Goal: Check status: Check status

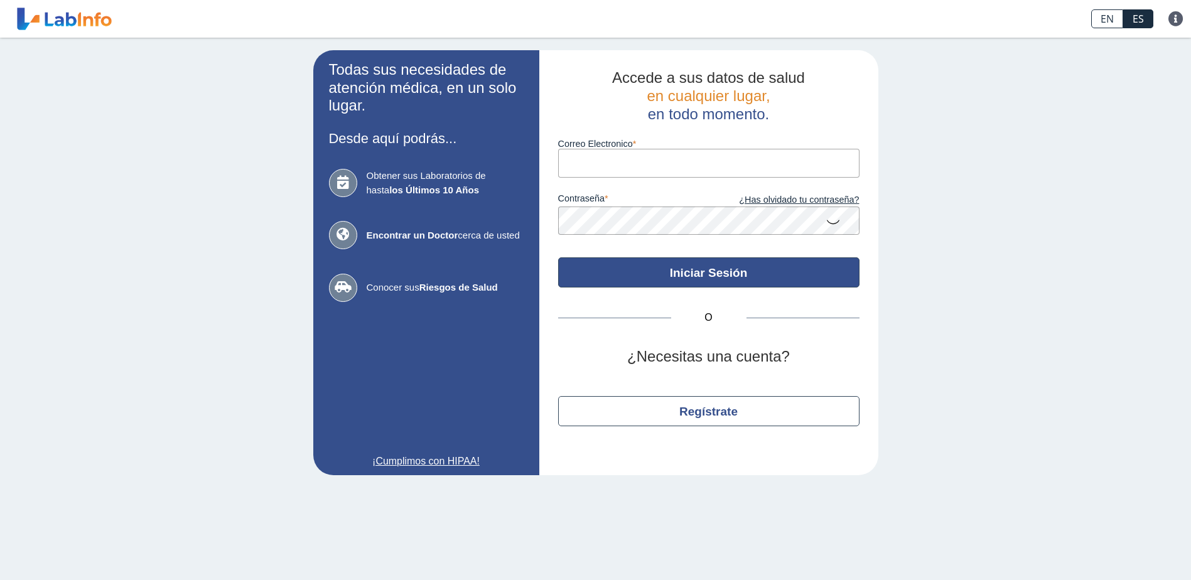
type input "[EMAIL_ADDRESS][DOMAIN_NAME]"
click at [727, 272] on button "Iniciar Sesión" at bounding box center [708, 272] width 301 height 30
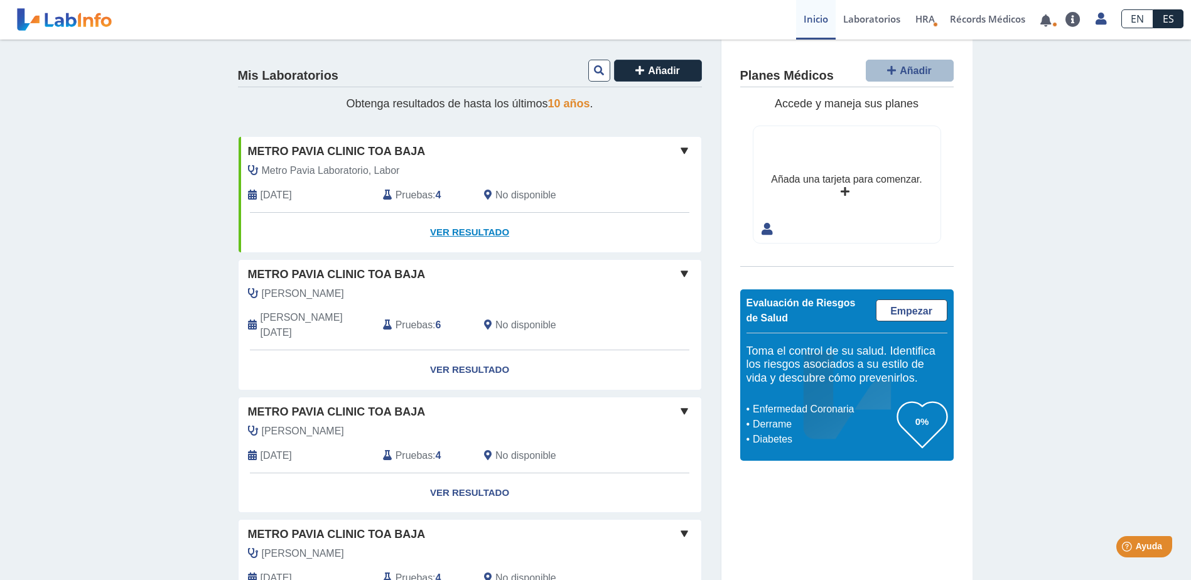
click at [478, 229] on link "Ver Resultado" at bounding box center [470, 233] width 463 height 40
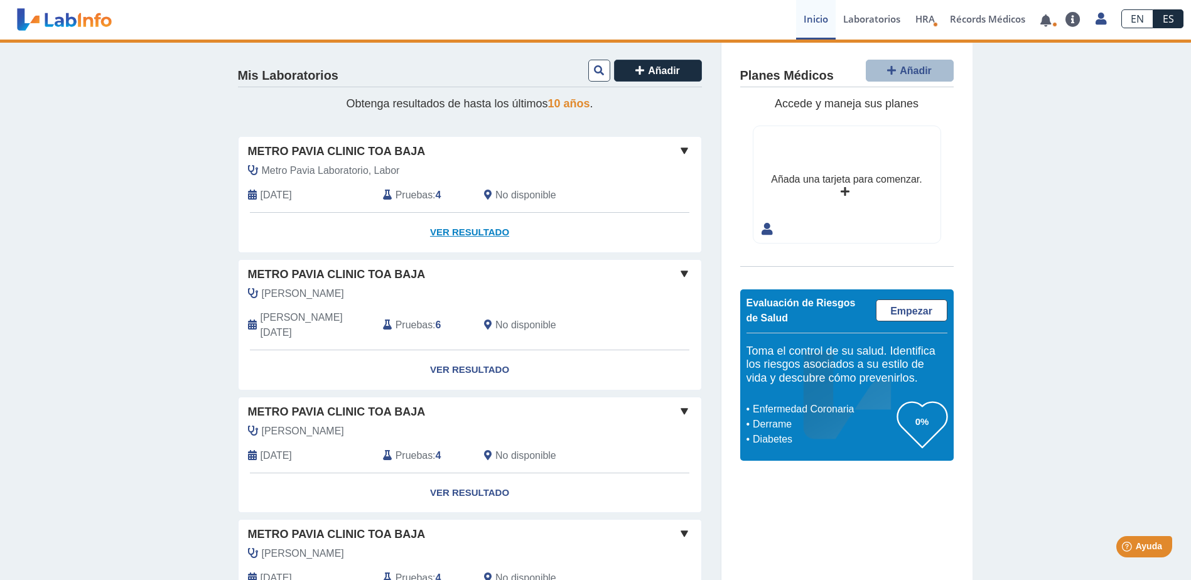
click at [480, 230] on link "Ver Resultado" at bounding box center [470, 233] width 463 height 40
click at [457, 229] on link "Ver Resultado" at bounding box center [470, 233] width 463 height 40
click at [870, 23] on link "Laboratorios" at bounding box center [872, 20] width 72 height 40
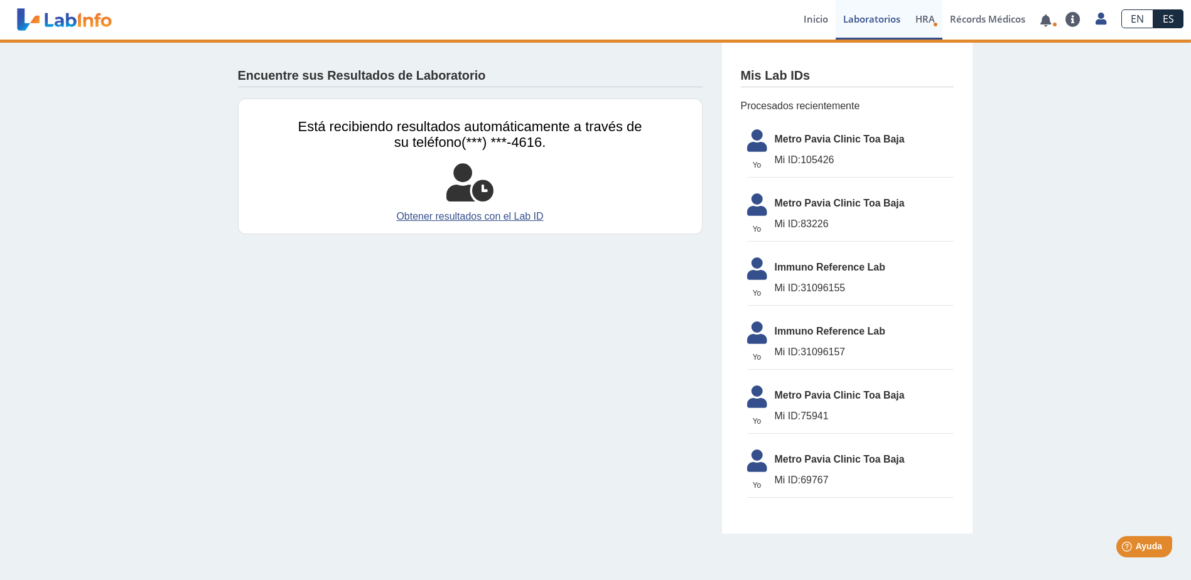
click at [926, 22] on span "HRA" at bounding box center [925, 19] width 19 height 13
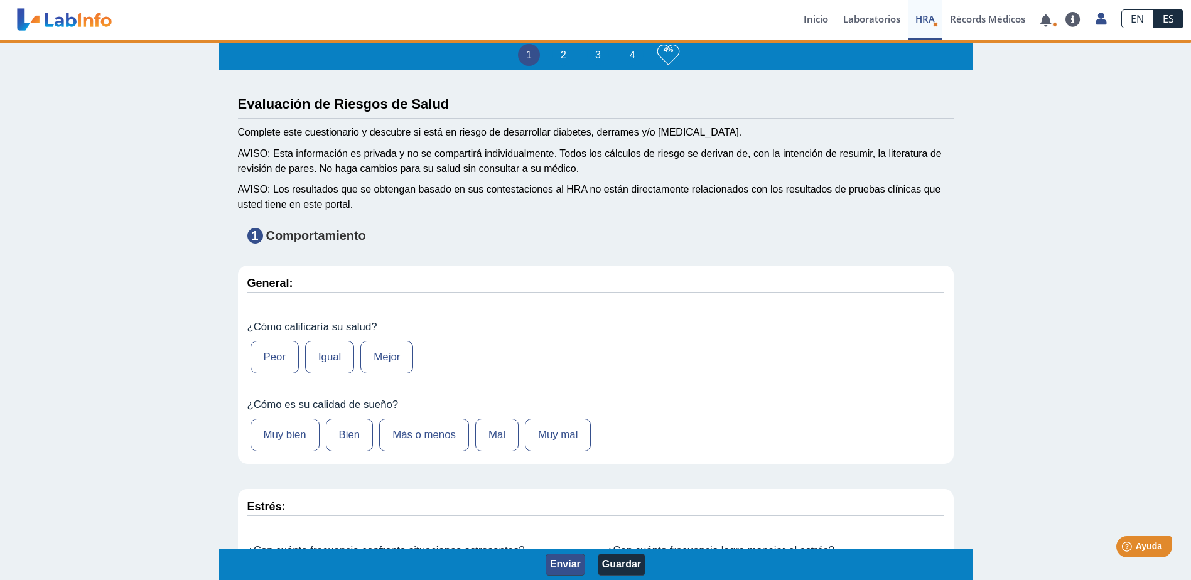
type input "airamaris [PERSON_NAME]"
type input "[DATE]"
select select
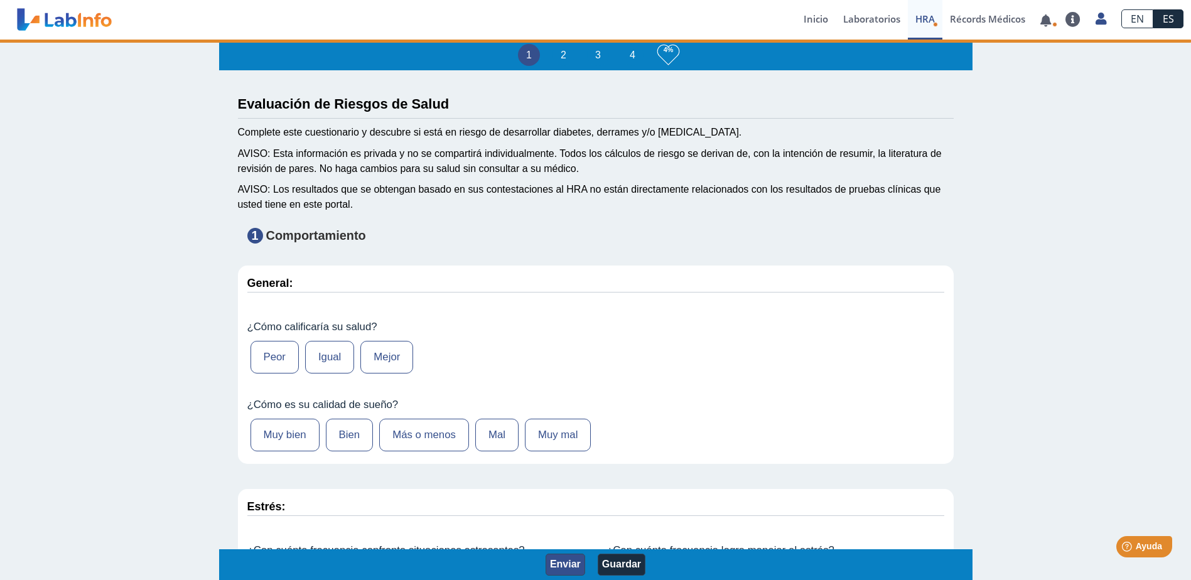
select select
click at [1040, 23] on link at bounding box center [1046, 20] width 26 height 9
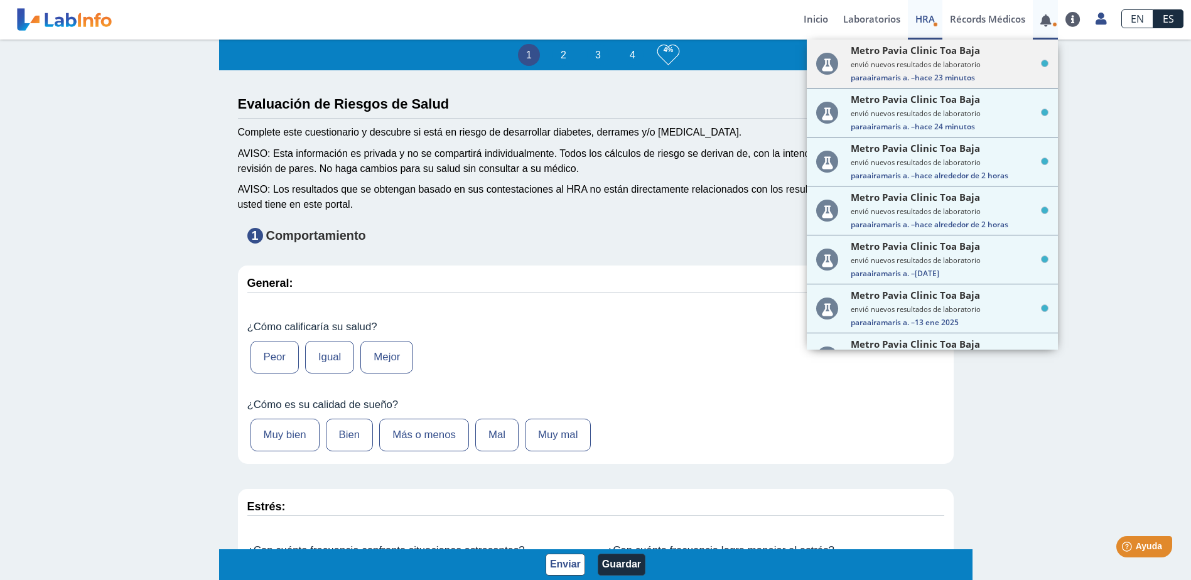
click at [973, 60] on small "envió nuevos resultados de laboratorio" at bounding box center [950, 64] width 198 height 9
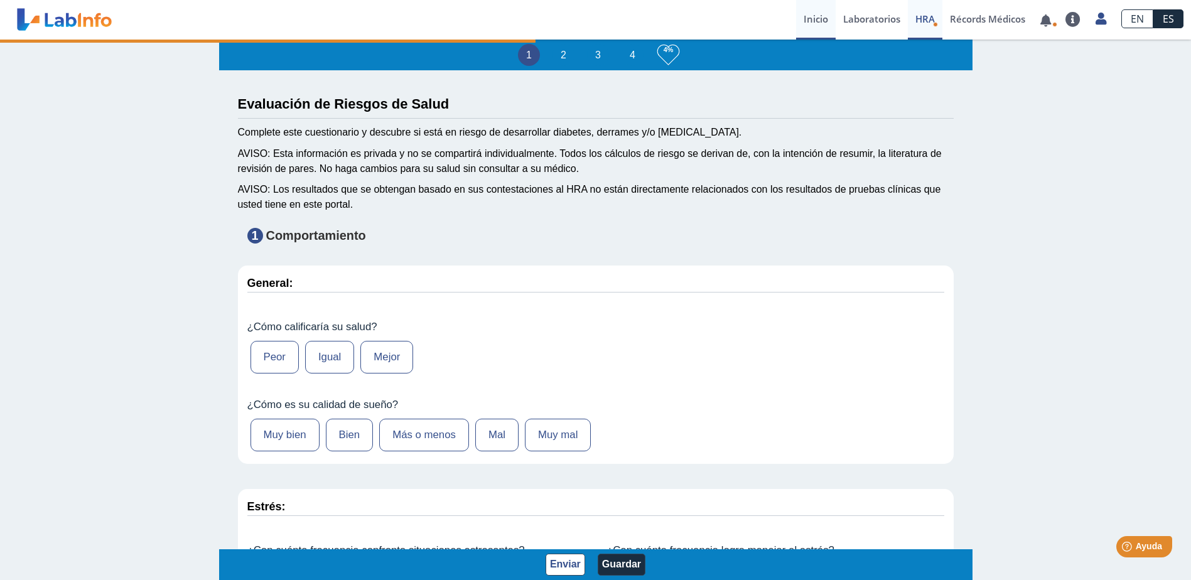
click at [819, 22] on link "Inicio" at bounding box center [816, 20] width 40 height 40
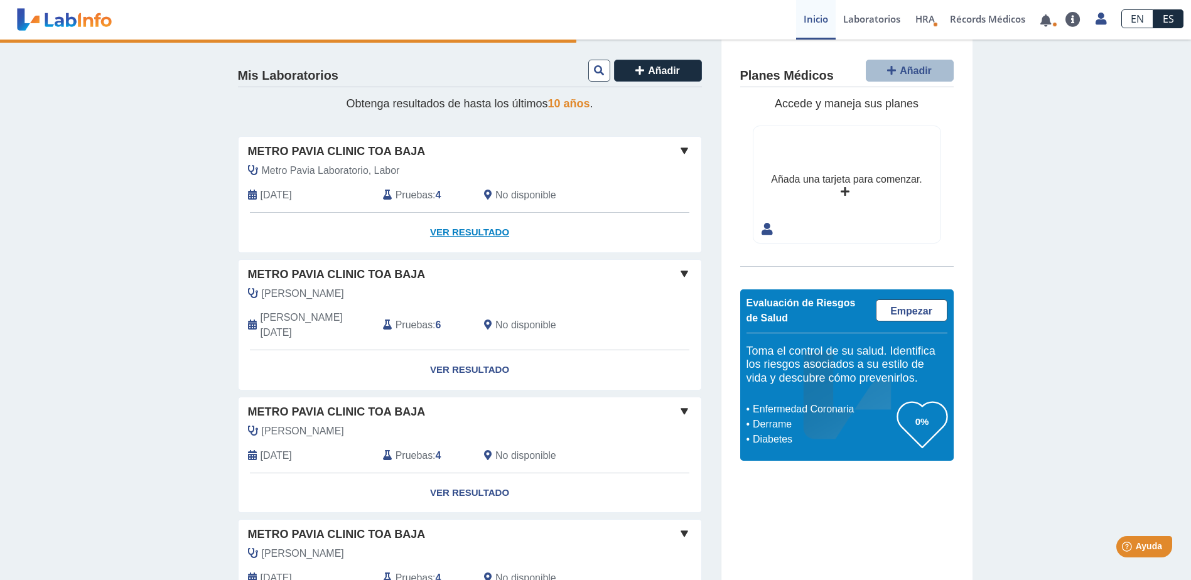
click at [486, 229] on link "Ver Resultado" at bounding box center [470, 233] width 463 height 40
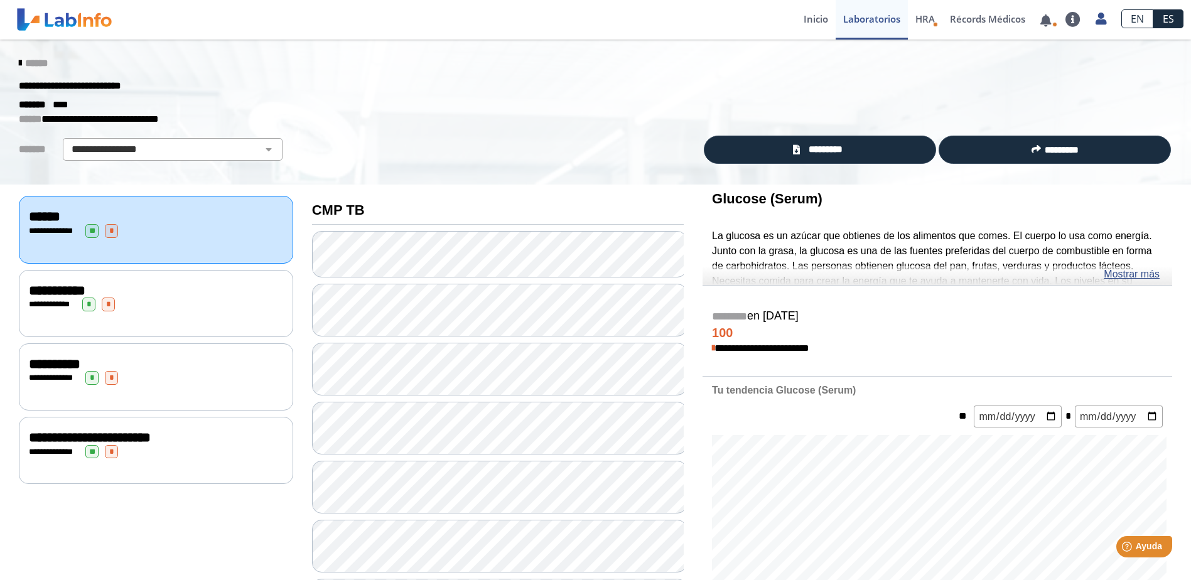
click at [19, 359] on div "**********" at bounding box center [156, 376] width 274 height 67
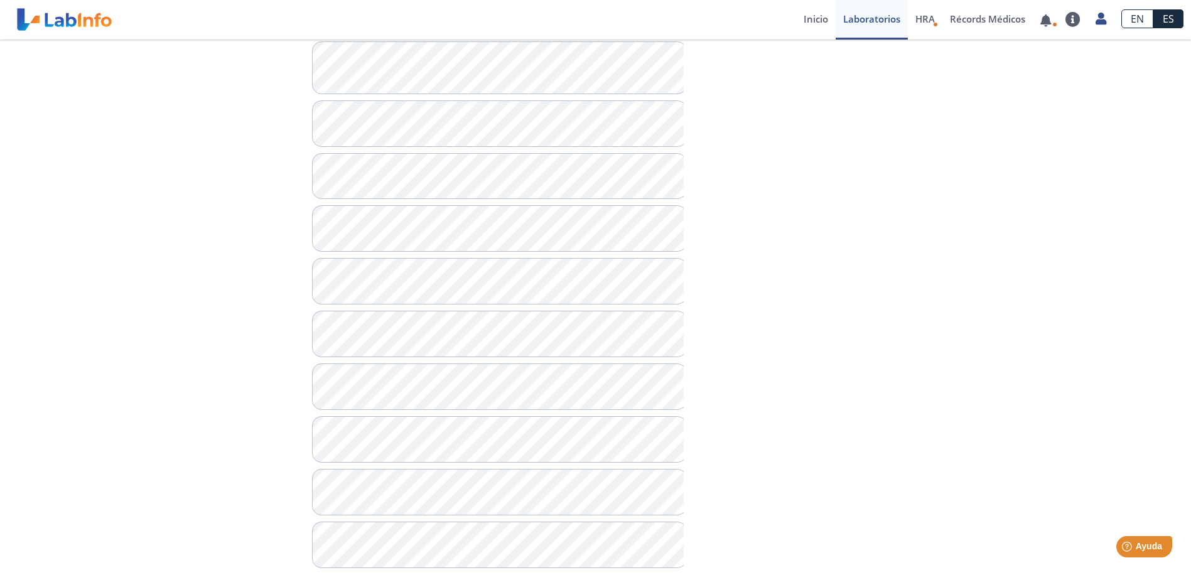
scroll to position [585, 0]
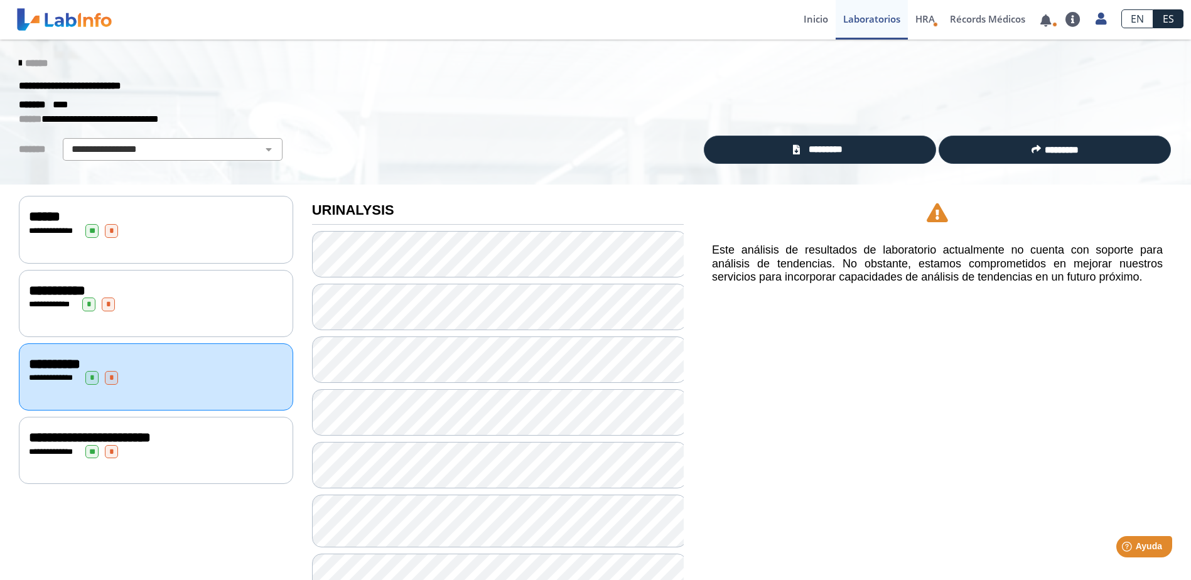
click at [95, 452] on span "**" at bounding box center [91, 452] width 13 height 14
